Goal: Task Accomplishment & Management: Manage account settings

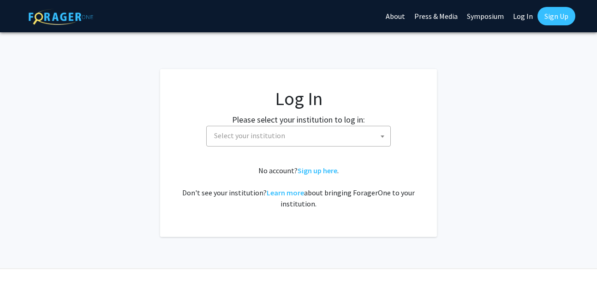
select select
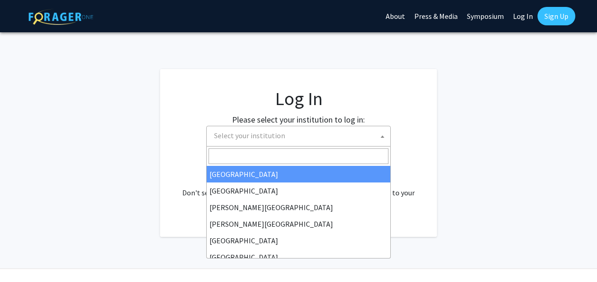
click at [302, 139] on span "Select your institution" at bounding box center [300, 135] width 180 height 19
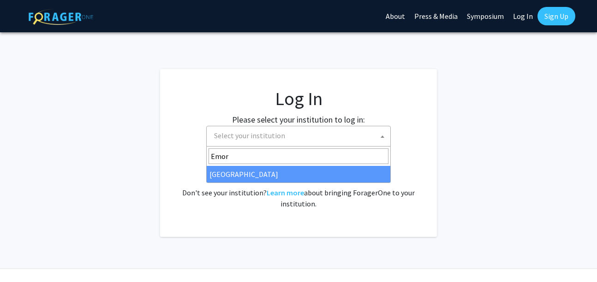
type input "Emor"
select select "12"
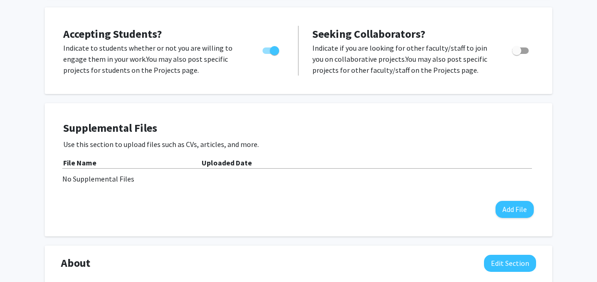
scroll to position [152, 0]
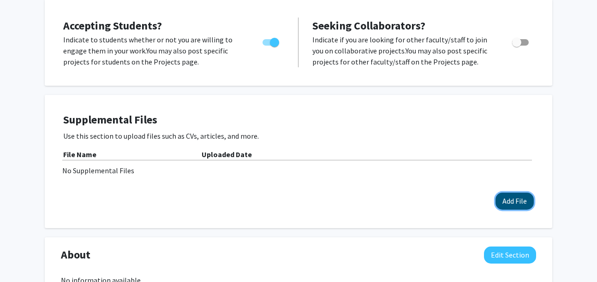
click at [509, 199] on button "Add File" at bounding box center [515, 201] width 38 height 17
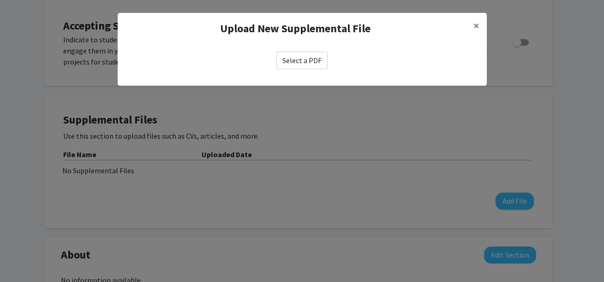
click at [311, 62] on label "Select a PDF" at bounding box center [301, 61] width 51 height 18
click at [0, 0] on input "Select a PDF" at bounding box center [0, 0] width 0 height 0
click at [474, 25] on span "×" at bounding box center [476, 25] width 6 height 14
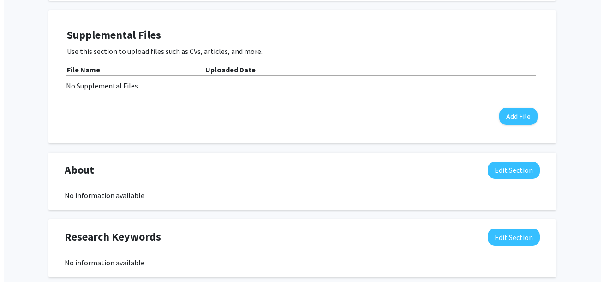
scroll to position [230, 0]
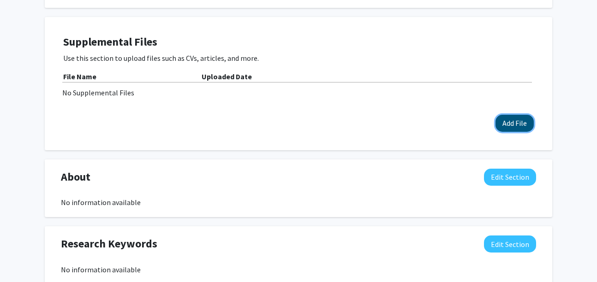
click at [506, 125] on button "Add File" at bounding box center [515, 123] width 38 height 17
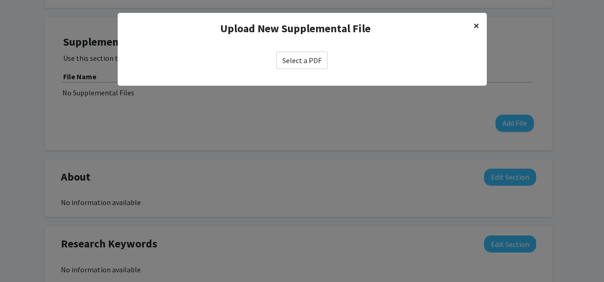
click at [473, 27] on button "×" at bounding box center [476, 26] width 21 height 26
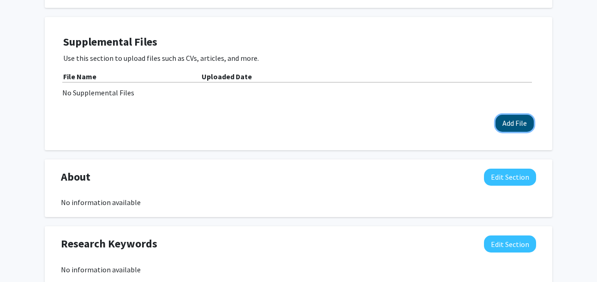
click at [509, 128] on button "Add File" at bounding box center [515, 123] width 38 height 17
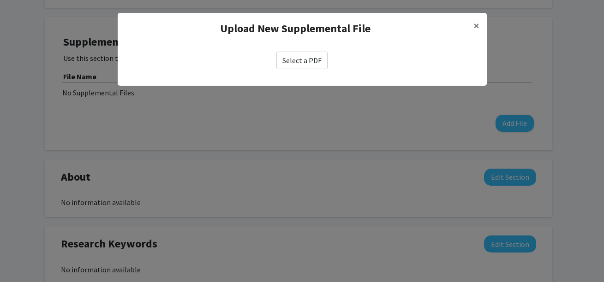
click at [308, 68] on label "Select a PDF" at bounding box center [301, 61] width 51 height 18
click at [0, 0] on input "Select a PDF" at bounding box center [0, 0] width 0 height 0
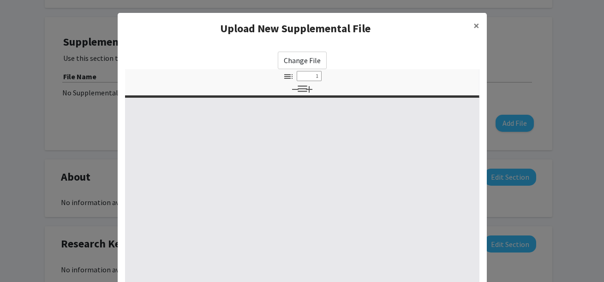
select select "custom"
type input "0"
select select "custom"
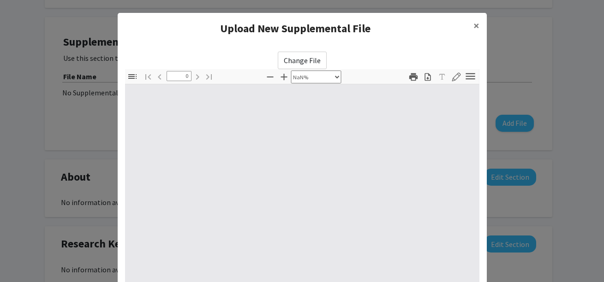
type input "1"
select select "auto"
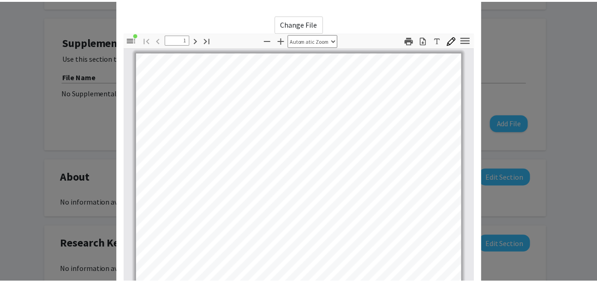
scroll to position [155, 0]
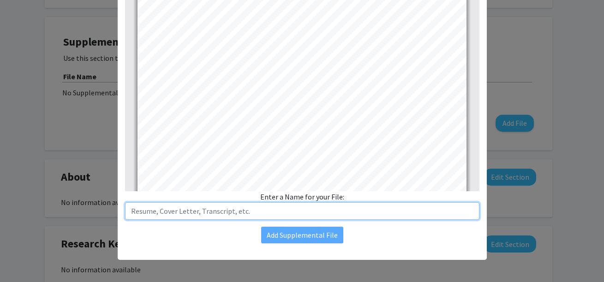
click at [277, 215] on input "text" at bounding box center [302, 212] width 354 height 18
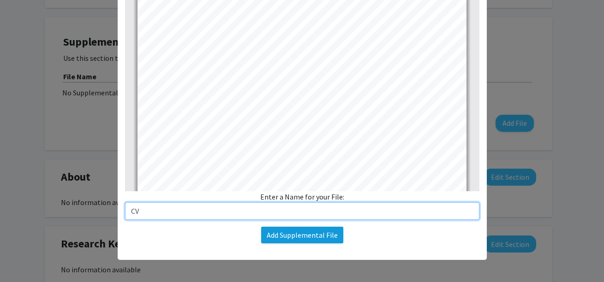
type input "CV"
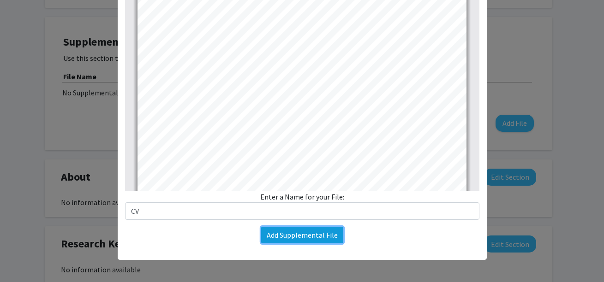
click at [286, 236] on button "Add Supplemental File" at bounding box center [302, 235] width 82 height 17
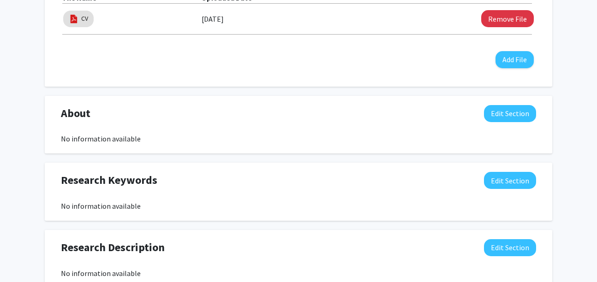
scroll to position [330, 0]
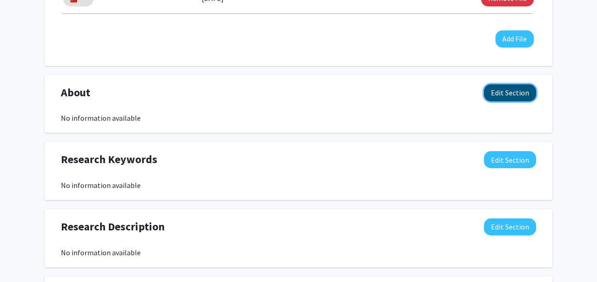
click at [493, 99] on button "Edit Section" at bounding box center [510, 92] width 52 height 17
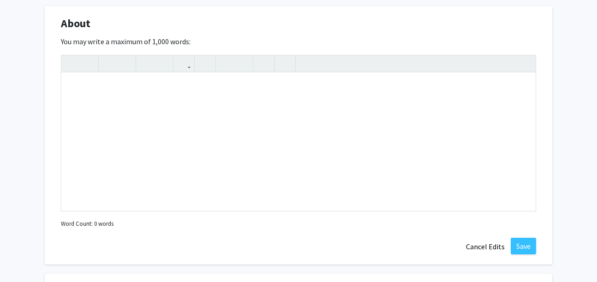
scroll to position [400, 0]
click at [362, 173] on div "Note to users with screen readers: Please deactivate our accessibility plugin f…" at bounding box center [298, 141] width 474 height 138
paste div "Note to users with screen readers: Please deactivate our accessibility plugin f…"
type textarea "<l>Ips Dolors (am/con) ad eli seddoe te Incidi, Utlaboreetdo Magnaal, eni Admin…"
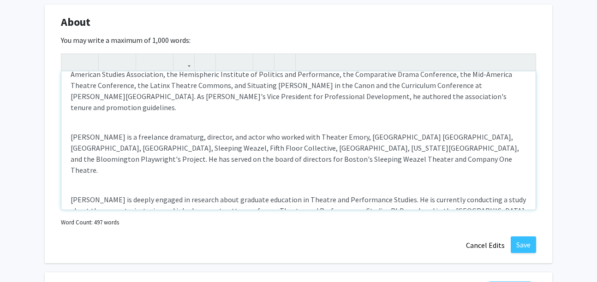
scroll to position [308, 0]
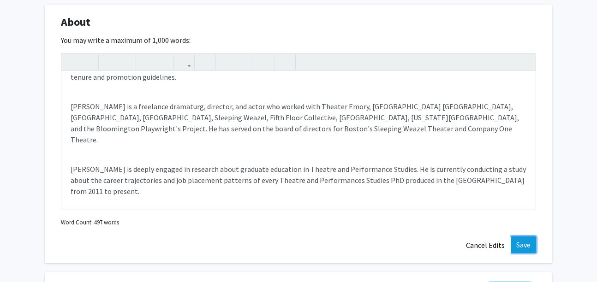
click at [520, 242] on button "Save" at bounding box center [523, 245] width 25 height 17
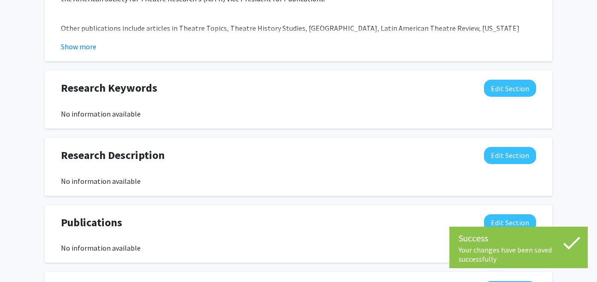
scroll to position [521, 0]
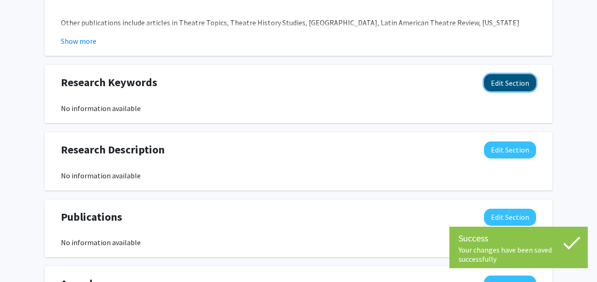
click at [499, 80] on button "Edit Section" at bounding box center [510, 82] width 52 height 17
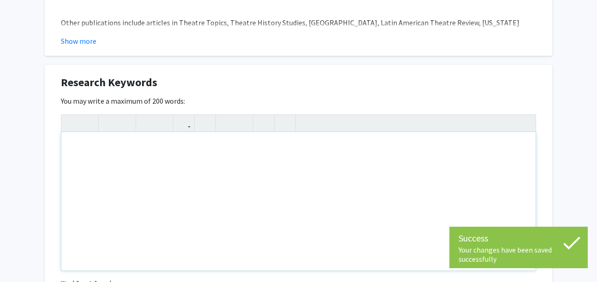
click at [357, 168] on div "Note to users with screen readers: Please deactivate our accessibility plugin f…" at bounding box center [298, 201] width 474 height 138
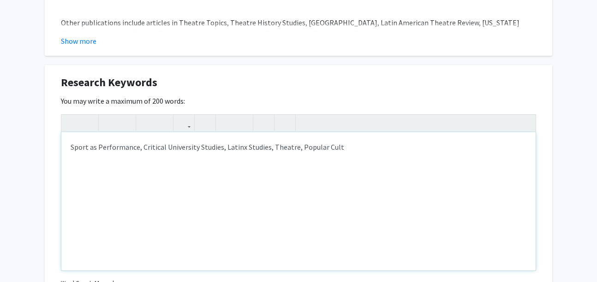
type textarea "Sport as Performance, Critical University Studies, Latinx Studies, Theatre, Pop…"
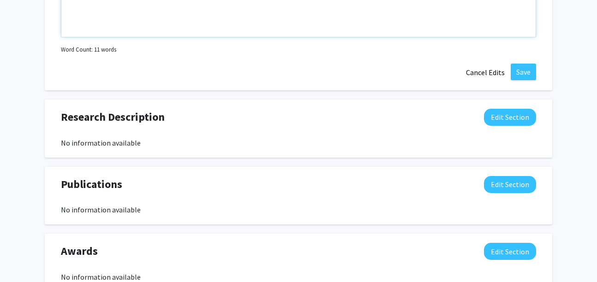
scroll to position [791, 0]
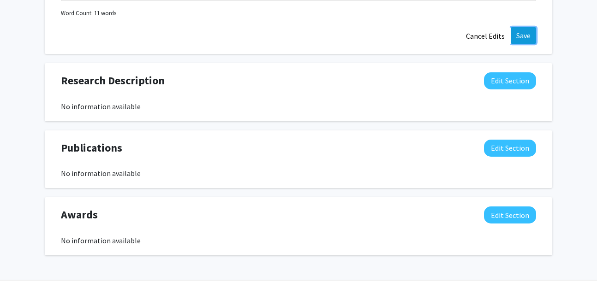
click at [525, 33] on button "Save" at bounding box center [523, 35] width 25 height 17
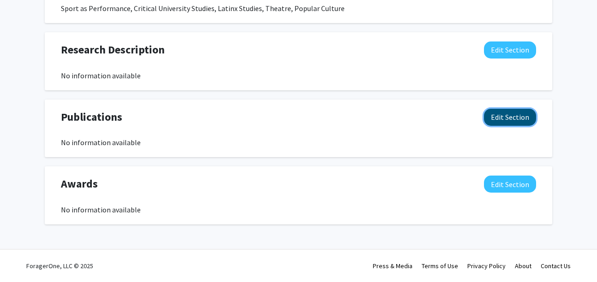
click at [510, 119] on button "Edit Section" at bounding box center [510, 117] width 52 height 17
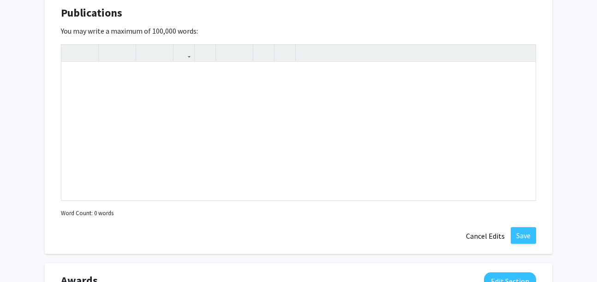
scroll to position [737, 0]
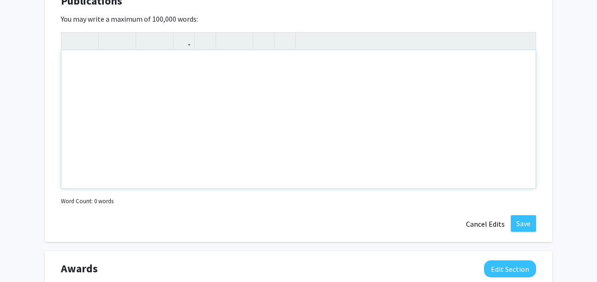
click at [456, 138] on div "Note to users with screen readers: Please deactivate our accessibility plugin f…" at bounding box center [298, 119] width 474 height 138
type textarea "L"
type textarea "See my CV."
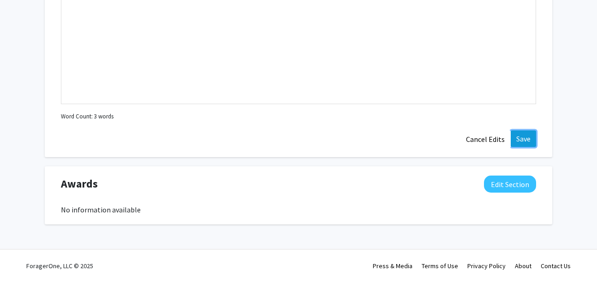
click at [522, 136] on button "Save" at bounding box center [523, 139] width 25 height 17
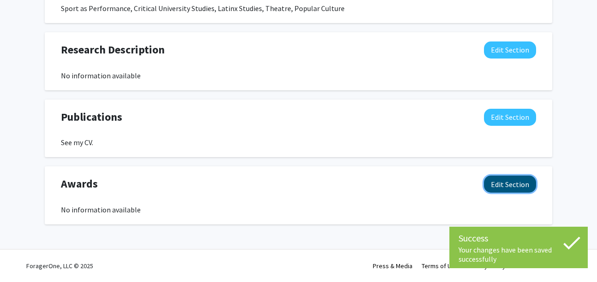
click at [508, 182] on button "Edit Section" at bounding box center [510, 184] width 52 height 17
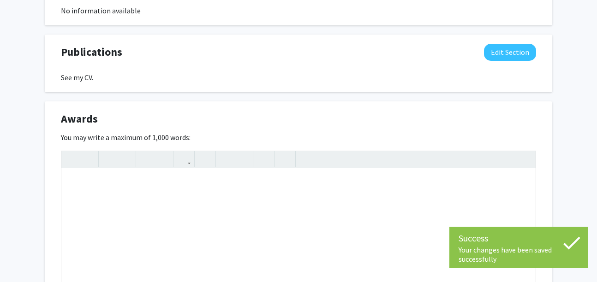
scroll to position [748, 0]
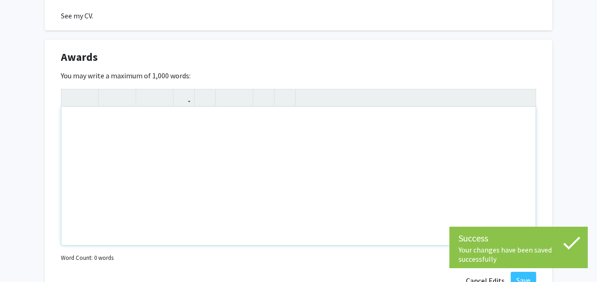
click at [368, 172] on div "Note to users with screen readers: Please deactivate our accessibility plugin f…" at bounding box center [298, 176] width 474 height 138
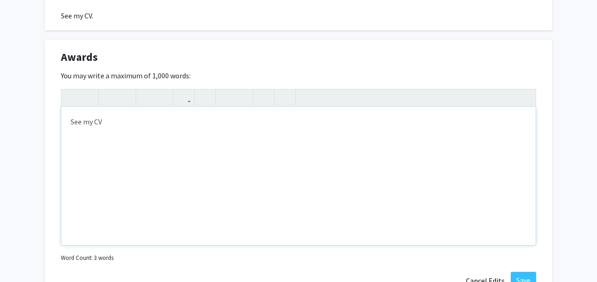
type textarea "See my CV"
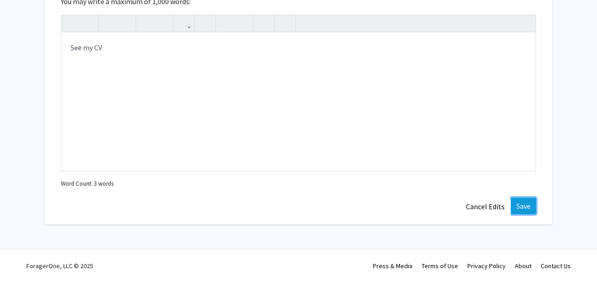
click at [527, 202] on button "Save" at bounding box center [523, 206] width 25 height 17
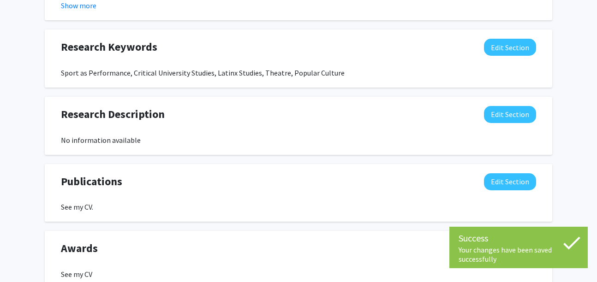
scroll to position [554, 0]
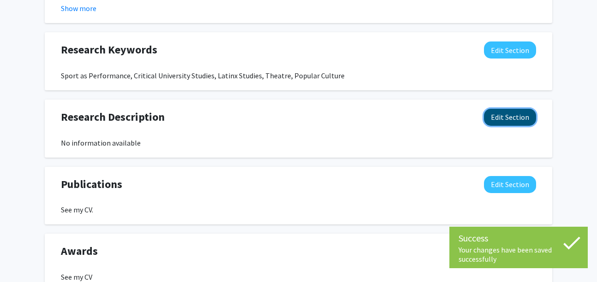
click at [496, 115] on button "Edit Section" at bounding box center [510, 117] width 52 height 17
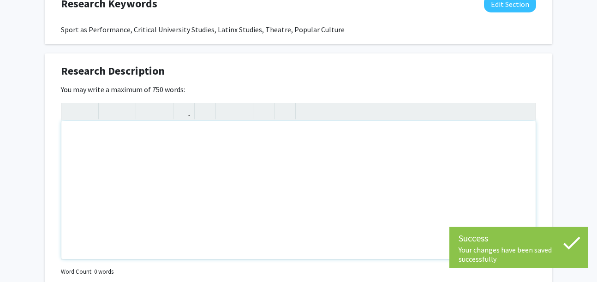
scroll to position [603, 0]
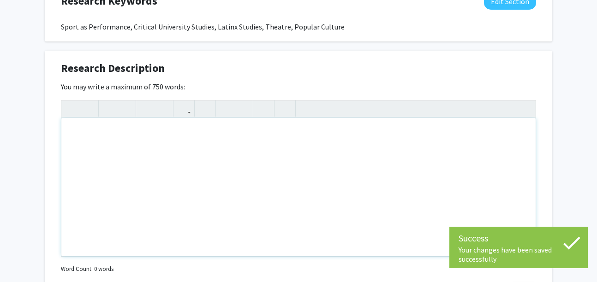
click at [367, 171] on div "Note to users with screen readers: Please deactivate our accessibility plugin f…" at bounding box center [298, 187] width 474 height 138
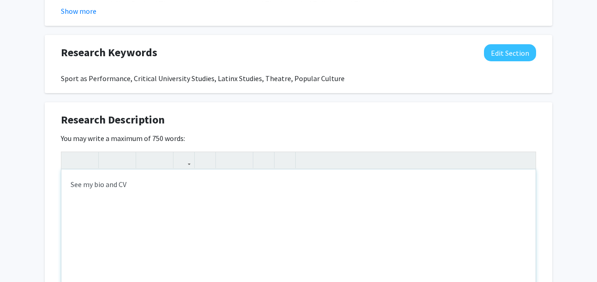
scroll to position [553, 0]
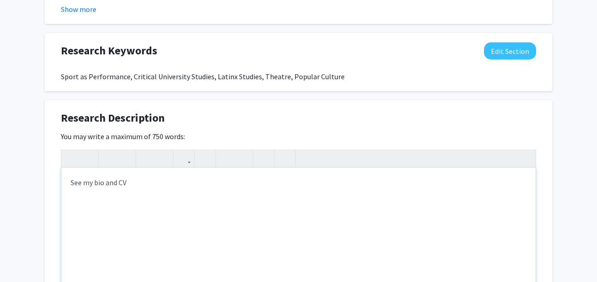
click at [103, 183] on div "See my bio and CV" at bounding box center [298, 237] width 474 height 138
type textarea "See my bio (About) and CV"
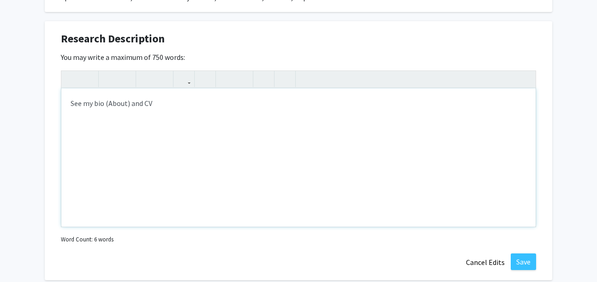
scroll to position [777, 0]
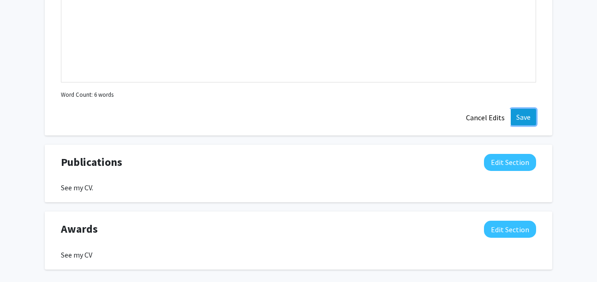
click at [529, 113] on button "Save" at bounding box center [523, 117] width 25 height 17
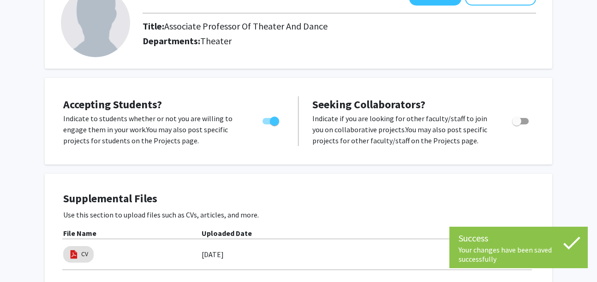
scroll to position [0, 0]
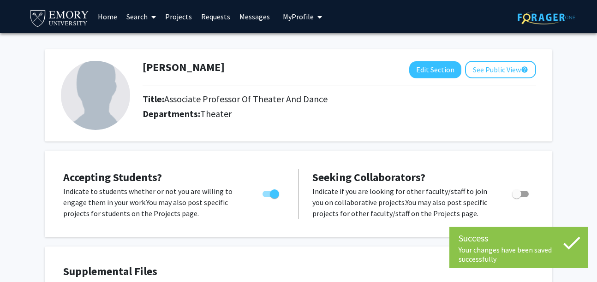
click at [93, 97] on img at bounding box center [95, 95] width 69 height 69
click at [111, 102] on img at bounding box center [95, 95] width 69 height 69
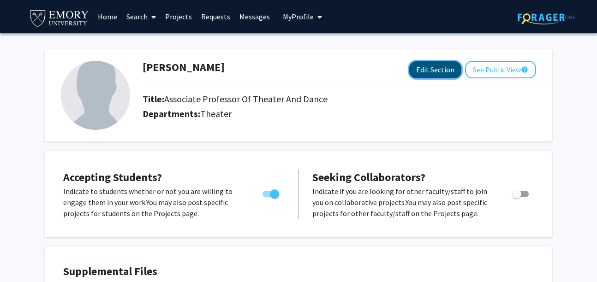
click at [431, 62] on button "Edit Section" at bounding box center [435, 69] width 52 height 17
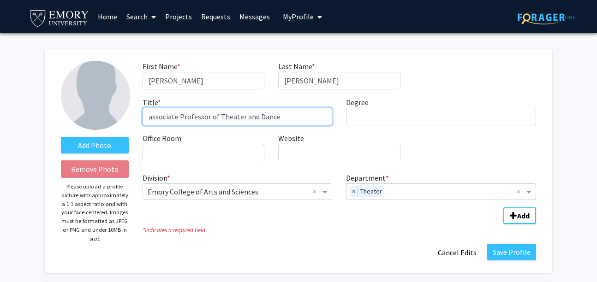
click at [150, 116] on input "associate Professor of Theater and Dance" at bounding box center [238, 117] width 190 height 18
type input "Associate Professor of Theater and Dance"
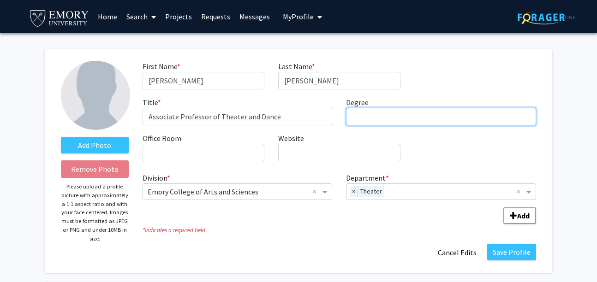
click at [365, 123] on input "Degree required" at bounding box center [441, 117] width 190 height 18
type input "PhD"
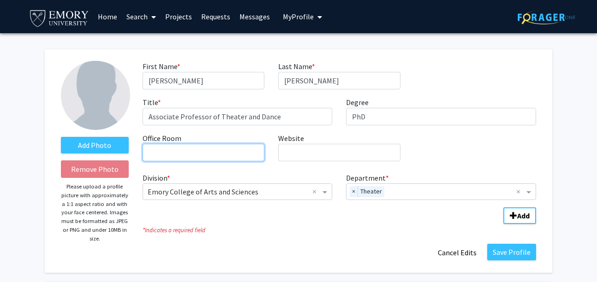
click at [217, 152] on input "Office Room required" at bounding box center [204, 153] width 122 height 18
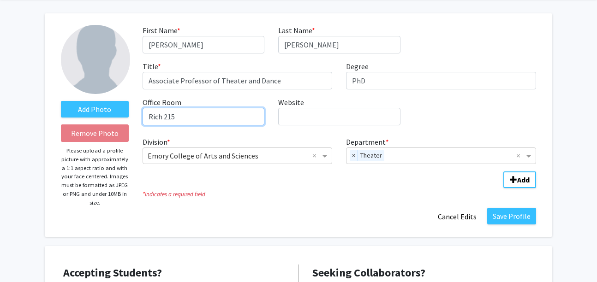
scroll to position [46, 0]
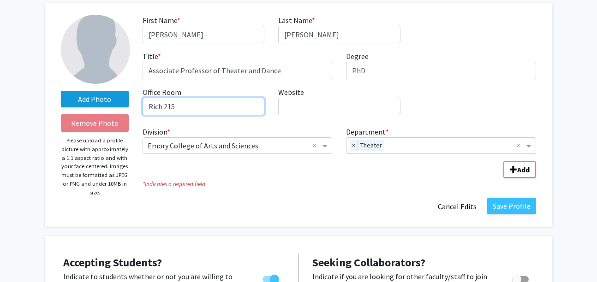
type input "Rich 215"
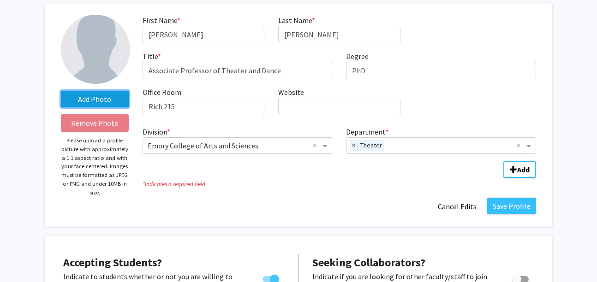
click at [111, 100] on label "Add Photo" at bounding box center [95, 99] width 68 height 17
click at [0, 0] on input "Add Photo" at bounding box center [0, 0] width 0 height 0
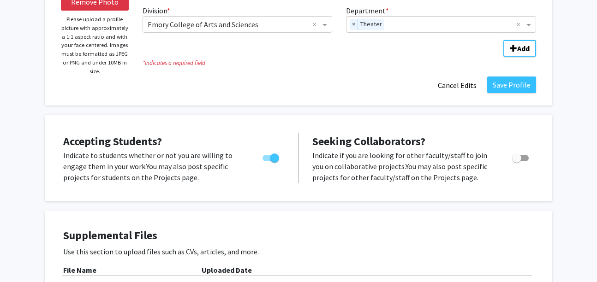
scroll to position [173, 0]
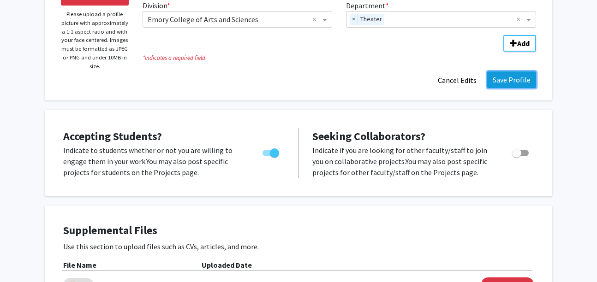
click at [508, 83] on button "Save Profile" at bounding box center [511, 80] width 49 height 17
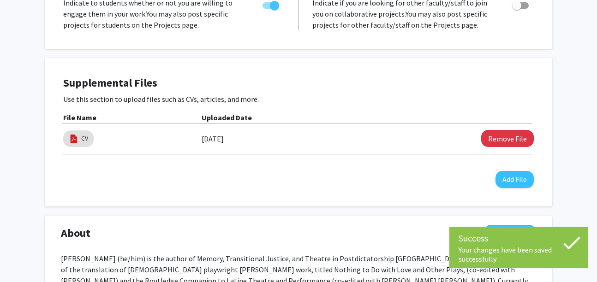
scroll to position [0, 0]
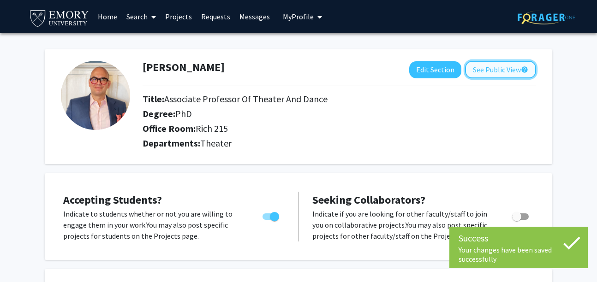
click at [497, 73] on button "See Public View help" at bounding box center [500, 70] width 71 height 18
